Goal: Information Seeking & Learning: Learn about a topic

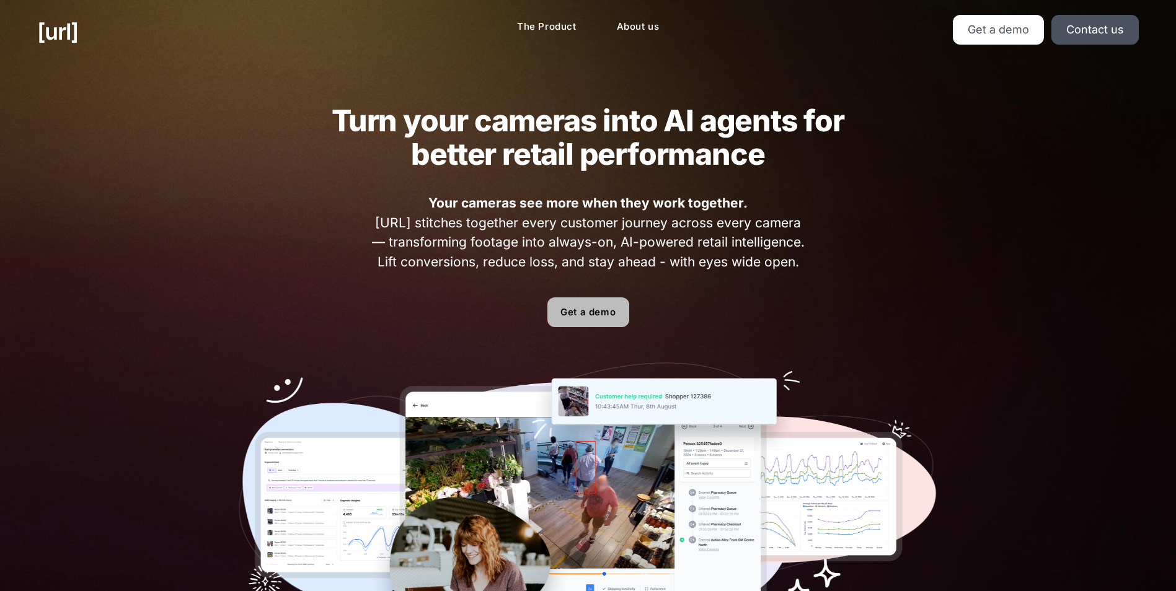
click at [591, 309] on link "Get a demo" at bounding box center [588, 313] width 82 height 30
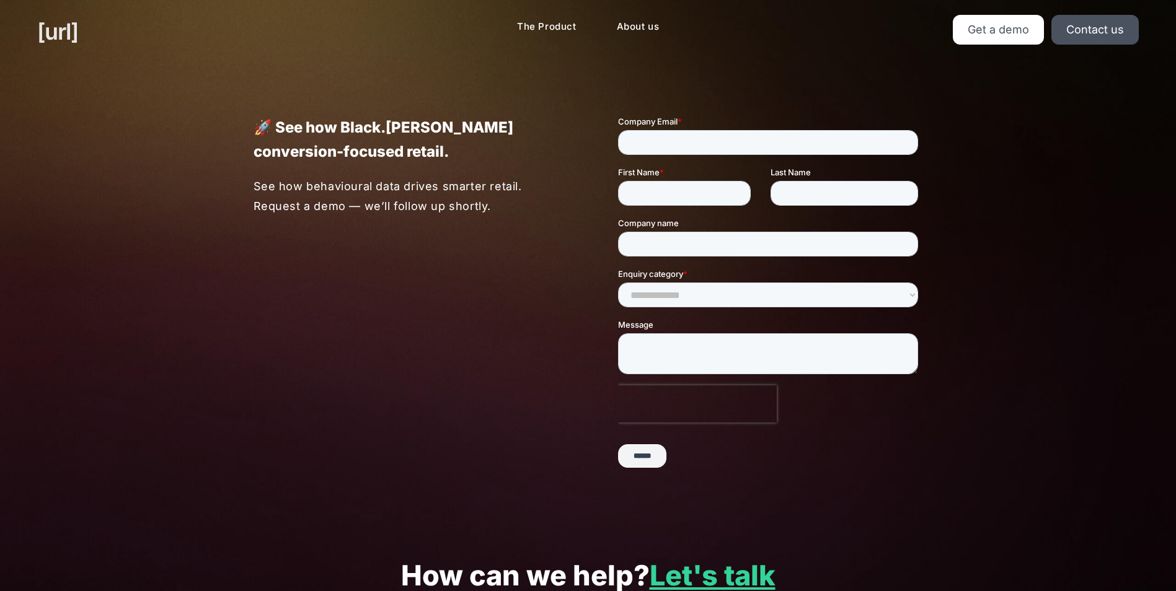
click at [66, 30] on link "[URL]" at bounding box center [57, 31] width 41 height 33
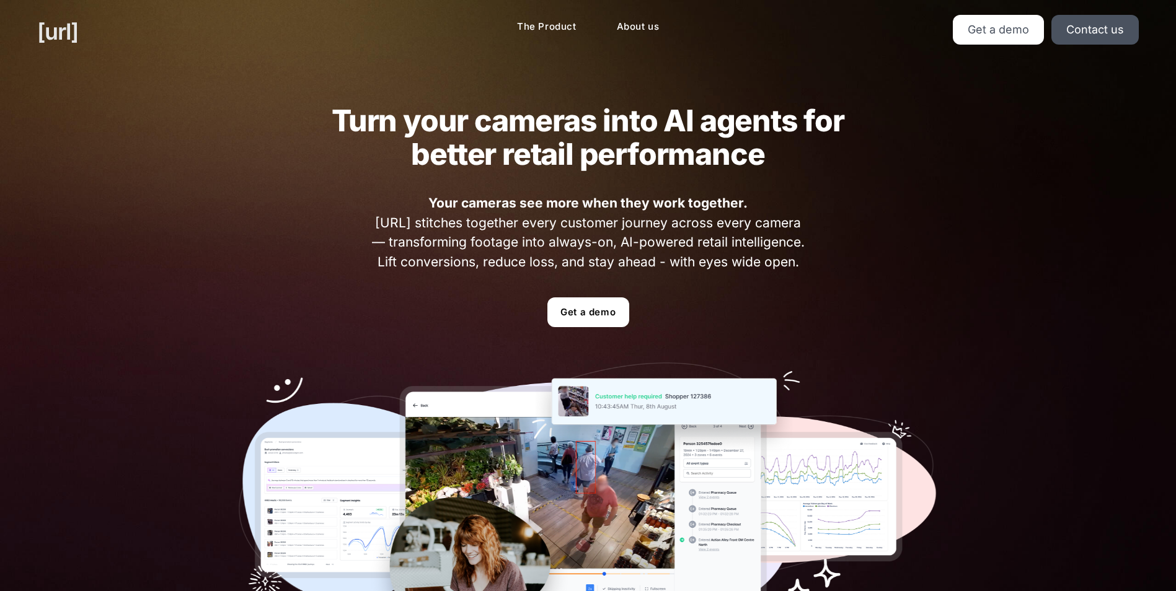
click at [66, 30] on link "[URL]" at bounding box center [57, 31] width 41 height 33
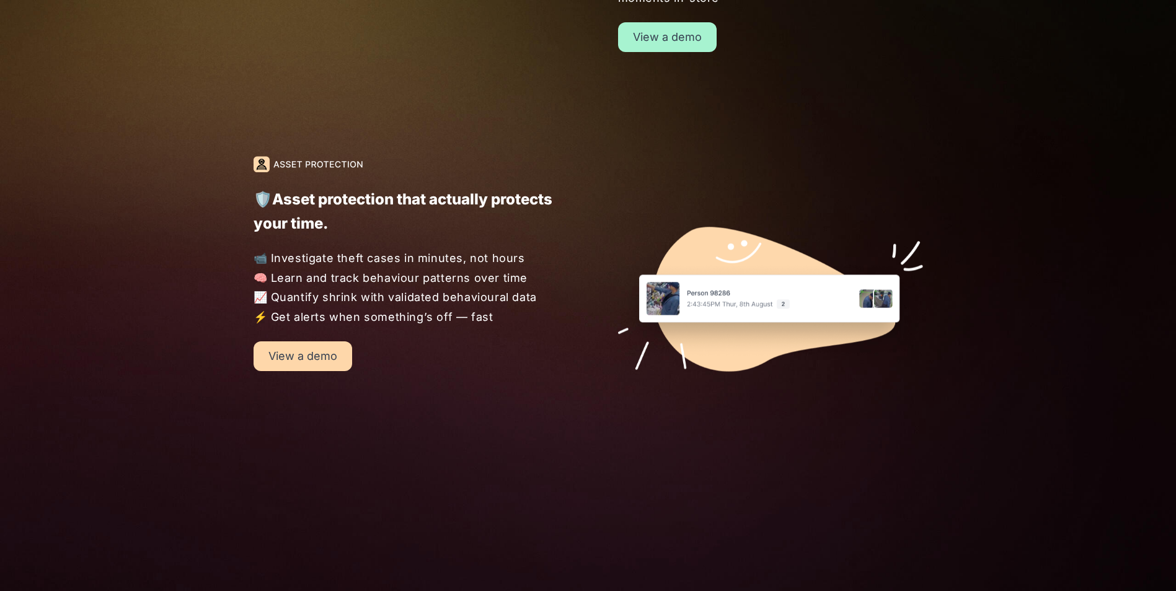
scroll to position [1426, 0]
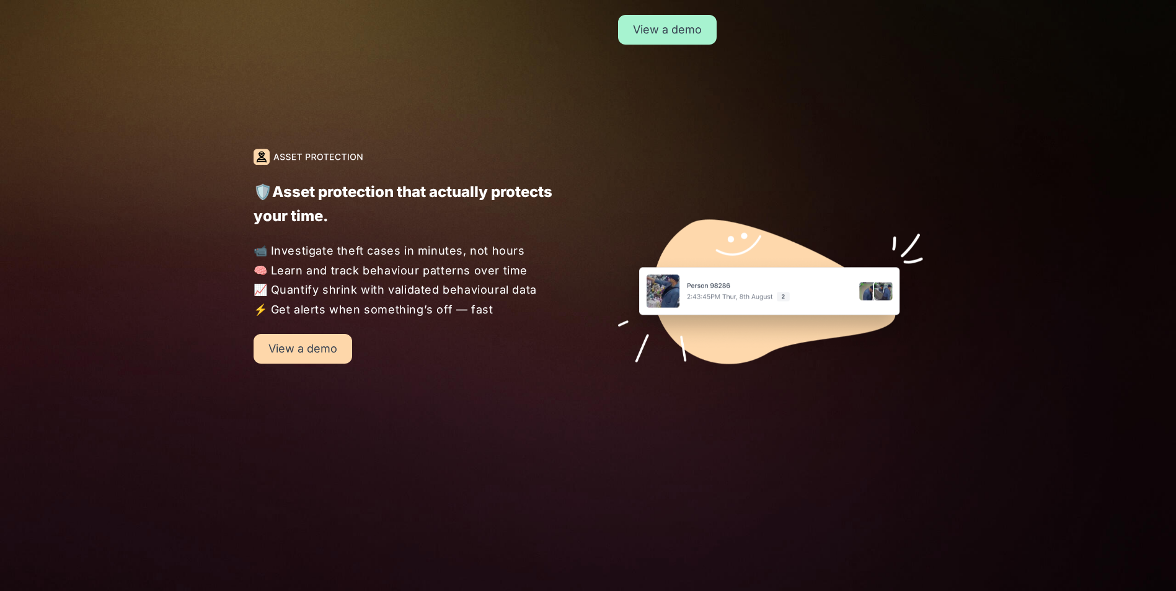
click at [667, 29] on link "View a demo" at bounding box center [667, 30] width 99 height 30
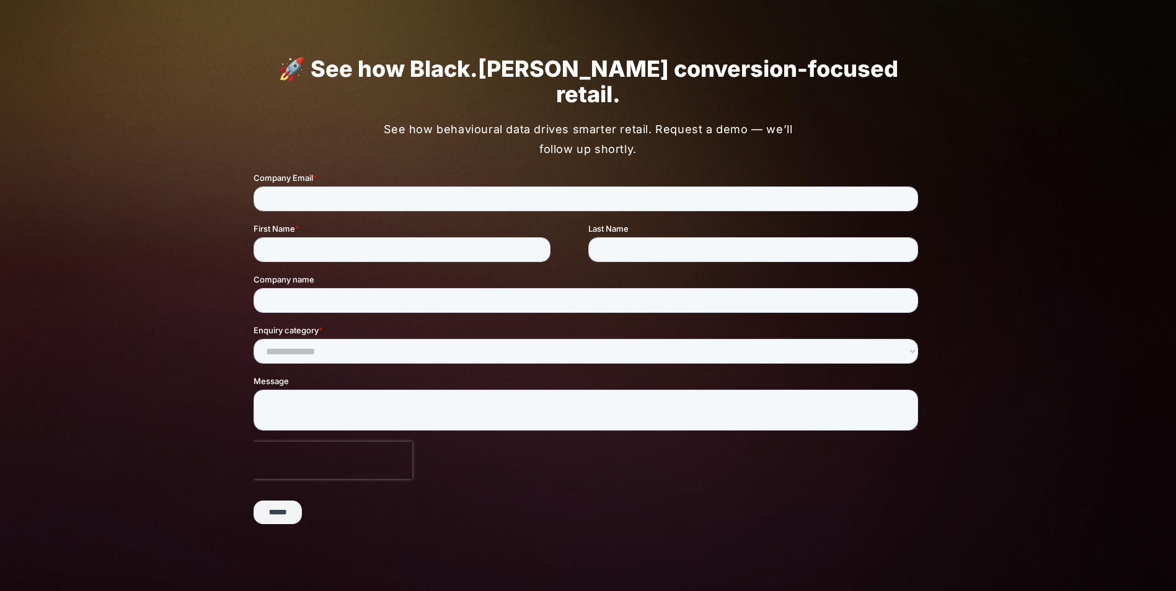
scroll to position [928, 0]
